Goal: Information Seeking & Learning: Find specific fact

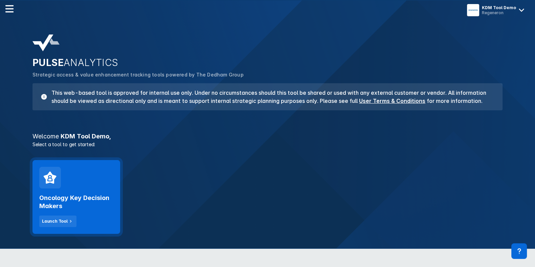
click at [50, 203] on h2 "Oncology Key Decision Makers" at bounding box center [76, 202] width 74 height 16
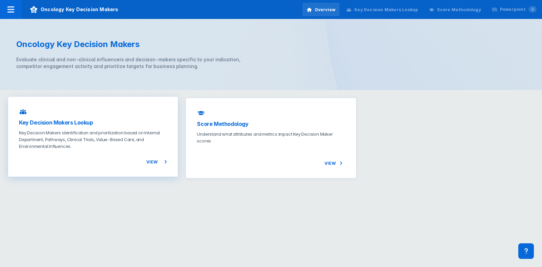
click at [94, 126] on h3 "Key Decision Makers Lookup" at bounding box center [93, 123] width 148 height 8
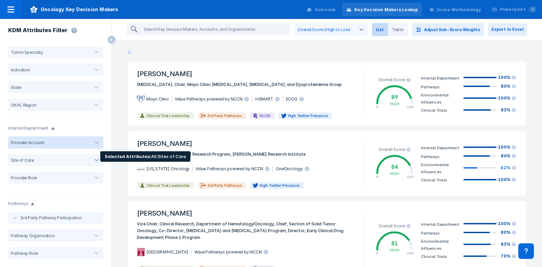
drag, startPoint x: 58, startPoint y: 141, endPoint x: 101, endPoint y: 98, distance: 61.1
click at [58, 141] on div at bounding box center [67, 142] width 40 height 5
click at [63, 94] on div "State" at bounding box center [55, 88] width 95 height 18
click at [90, 100] on div at bounding box center [97, 105] width 14 height 14
click at [75, 100] on div "OKAL Region" at bounding box center [55, 105] width 95 height 12
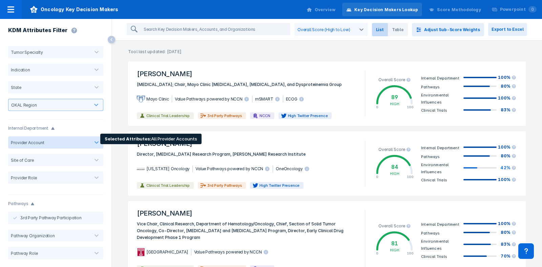
click at [82, 138] on div "Provider Account" at bounding box center [55, 142] width 95 height 12
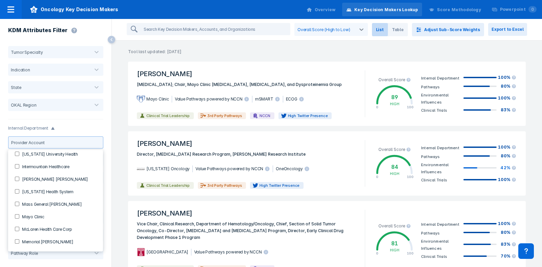
scroll to position [296, 0]
click at [18, 202] on Clinic-checkbox "Mayo Clinic" at bounding box center [17, 204] width 4 height 4
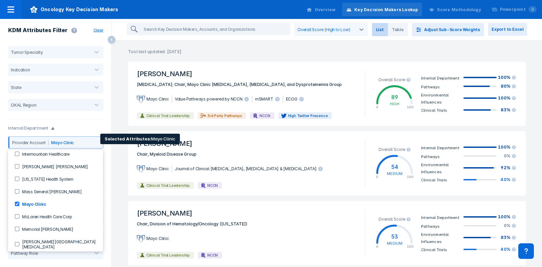
click at [18, 202] on Clinic-checkbox "Mayo Clinic" at bounding box center [17, 204] width 4 height 4
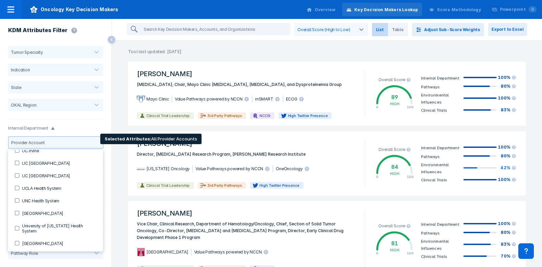
scroll to position [807, 0]
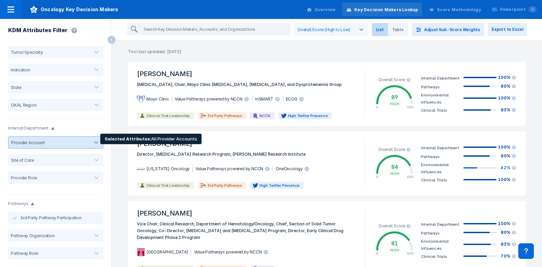
click at [83, 145] on div at bounding box center [66, 143] width 45 height 6
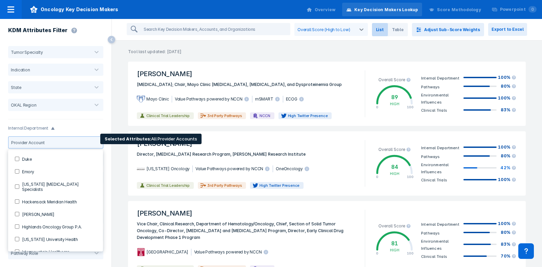
scroll to position [212, 0]
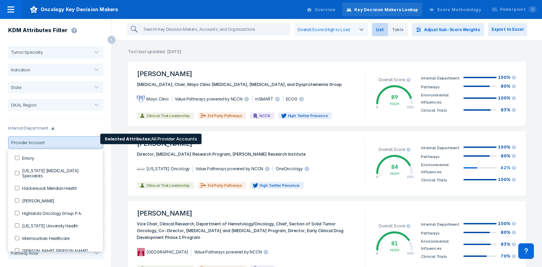
click at [89, 141] on div at bounding box center [96, 143] width 14 height 14
